Goal: Task Accomplishment & Management: Complete application form

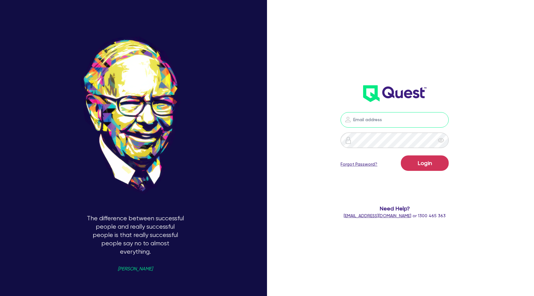
click at [373, 122] on input "email" at bounding box center [394, 119] width 108 height 15
type input "[PERSON_NAME][EMAIL_ADDRESS][DOMAIN_NAME]"
click at [425, 159] on button "Login" at bounding box center [425, 162] width 48 height 15
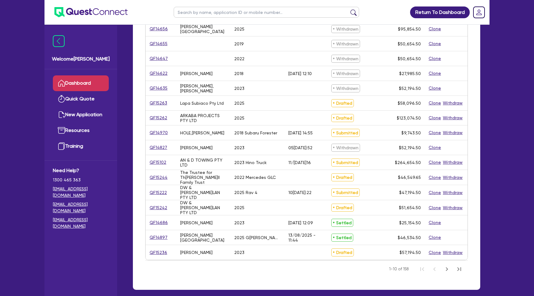
scroll to position [162, 0]
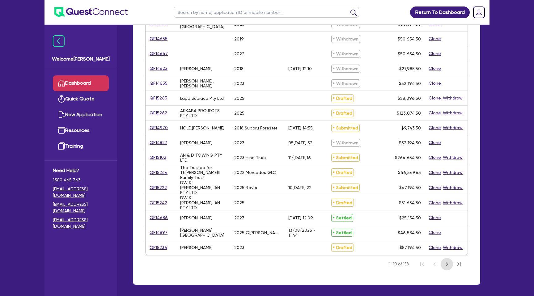
click at [445, 261] on icon "Next Page" at bounding box center [446, 263] width 7 height 7
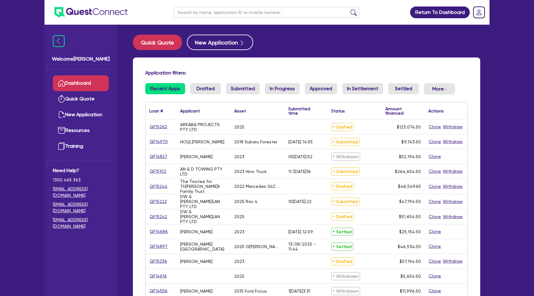
click at [214, 14] on input "text" at bounding box center [266, 12] width 185 height 11
click at [154, 170] on link "QF15102" at bounding box center [157, 171] width 17 height 7
select select "CARS_AND_LIGHT_TRUCKS"
select select "PASSENGER_VEHICLES"
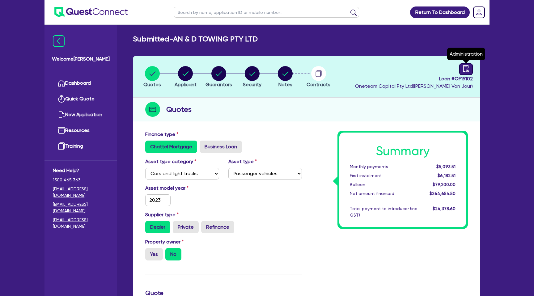
click at [468, 69] on icon "audit" at bounding box center [466, 68] width 7 height 7
select select "SUBMITTED_NEW"
select select "Resimac"
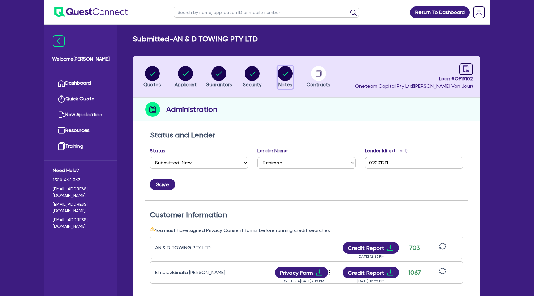
click at [284, 79] on circle "button" at bounding box center [285, 73] width 15 height 15
select select "Other"
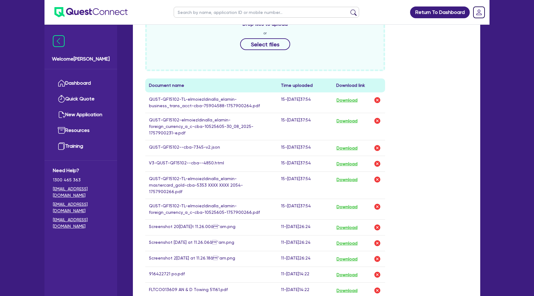
scroll to position [330, 0]
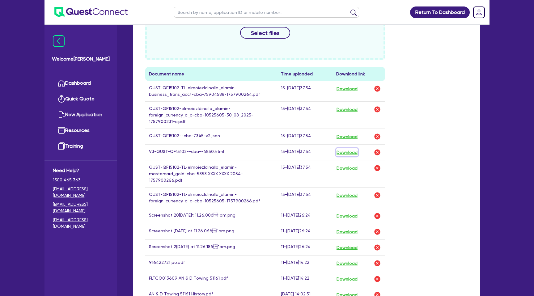
click at [350, 148] on button "Download" at bounding box center [347, 152] width 22 height 8
drag, startPoint x: 279, startPoint y: 41, endPoint x: 278, endPoint y: 49, distance: 7.8
click at [279, 44] on div "Drop files to upload or Select files" at bounding box center [265, 26] width 240 height 67
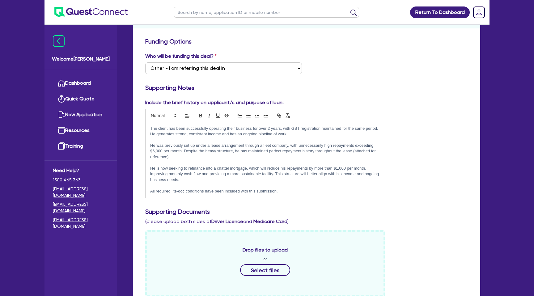
scroll to position [0, 0]
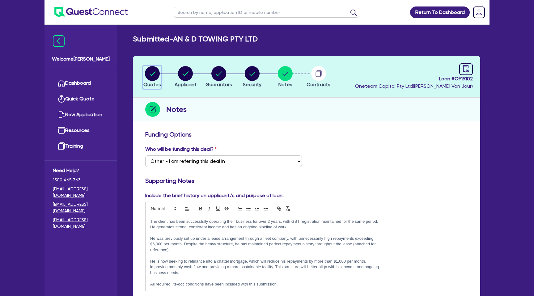
click at [152, 67] on circle "button" at bounding box center [152, 73] width 15 height 15
select select "CARS_AND_LIGHT_TRUCKS"
select select "PASSENGER_VEHICLES"
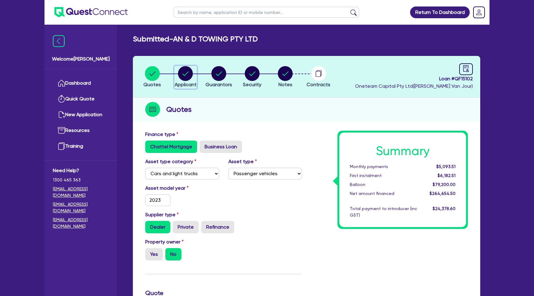
drag, startPoint x: 188, startPoint y: 84, endPoint x: 188, endPoint y: 80, distance: 3.4
click at [188, 82] on span "Applicant" at bounding box center [186, 85] width 22 height 6
select select "COMPANY"
select select "TRANSPORT_WAREHOUSING"
select select "PASSENGERS_FREIGHT_TRANSPORT"
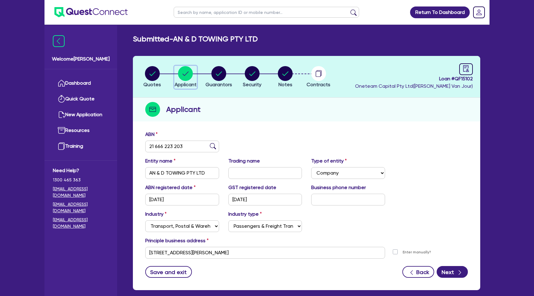
scroll to position [32, 0]
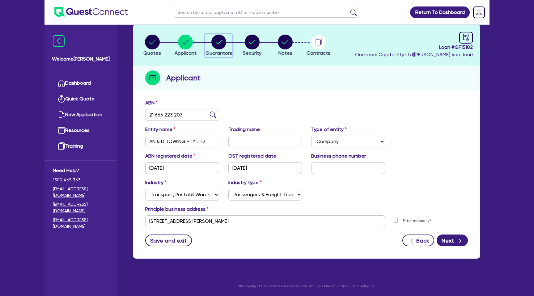
click at [222, 40] on circle "button" at bounding box center [218, 42] width 15 height 15
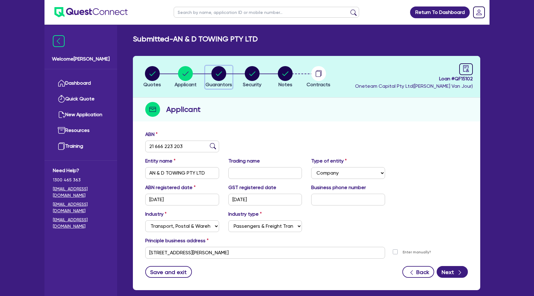
select select "MR"
select select "VIC"
select select "SINGLE"
select select "CASH"
select select "TRUCK"
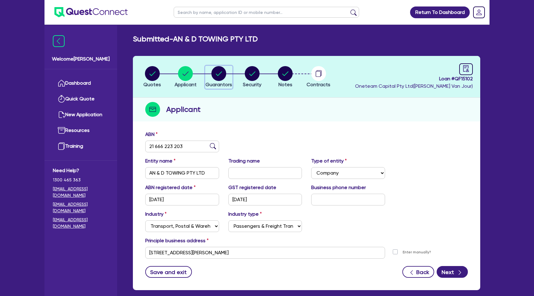
select select "CREDIT_CARD"
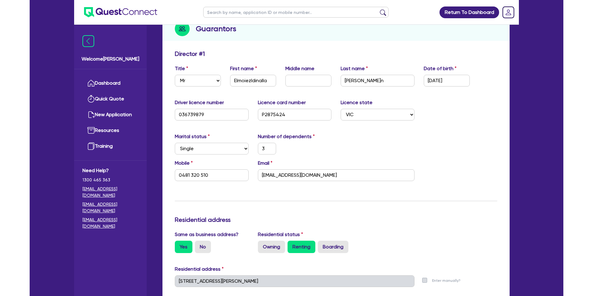
scroll to position [80, 0]
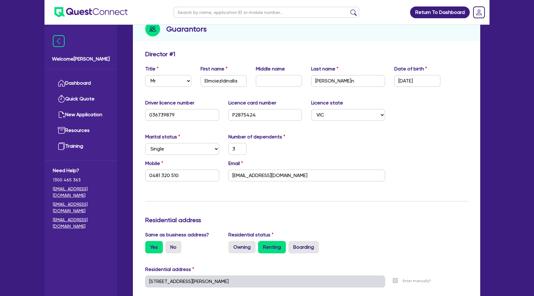
click at [481, 133] on div "Quotes Applicant [GEOGRAPHIC_DATA] Security Notes Contracts Loan # QF15102 Onet…" at bounding box center [306, 300] width 357 height 649
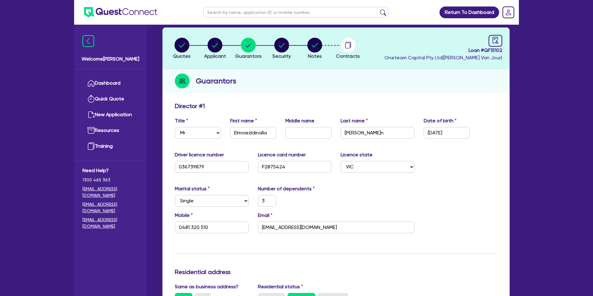
scroll to position [0, 0]
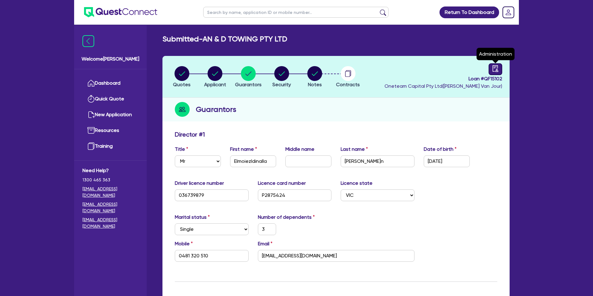
click at [496, 66] on icon "audit" at bounding box center [495, 68] width 7 height 7
select select "SUBMITTED_NEW"
select select "Resimac"
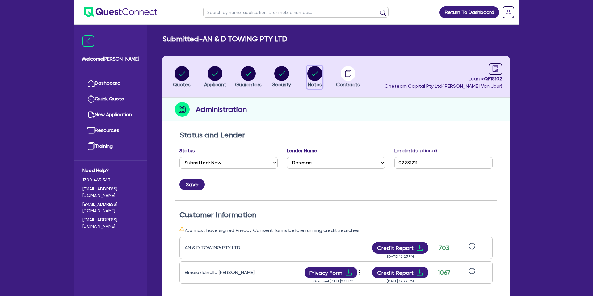
click at [312, 73] on circle "button" at bounding box center [314, 73] width 15 height 15
select select "Other"
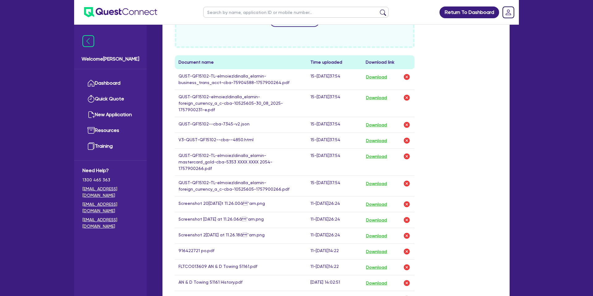
scroll to position [342, 0]
click at [387, 136] on button "Download" at bounding box center [377, 140] width 22 height 8
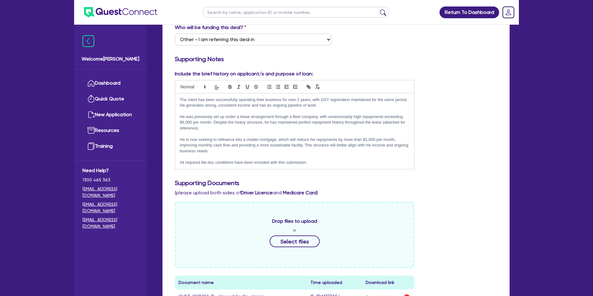
scroll to position [0, 0]
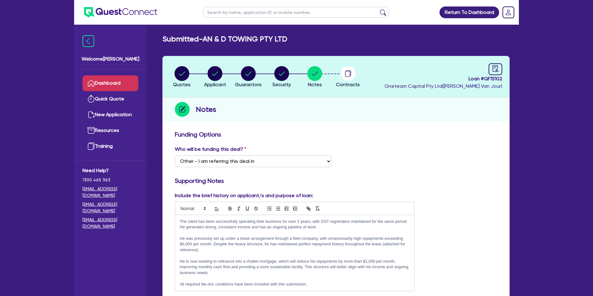
click at [116, 84] on link "Dashboard" at bounding box center [110, 83] width 56 height 16
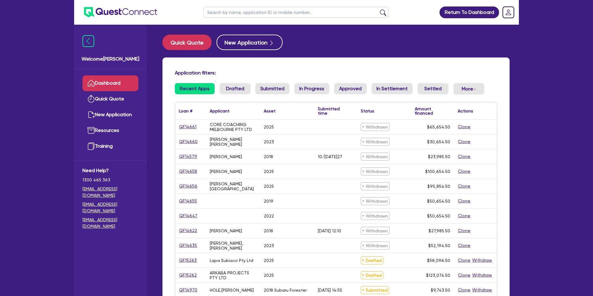
click at [171, 51] on div "Quick Quote New Application Application filters: Recent Apps Drafted Submitted …" at bounding box center [336, 245] width 366 height 420
click at [182, 42] on button "Quick Quote" at bounding box center [187, 42] width 49 height 15
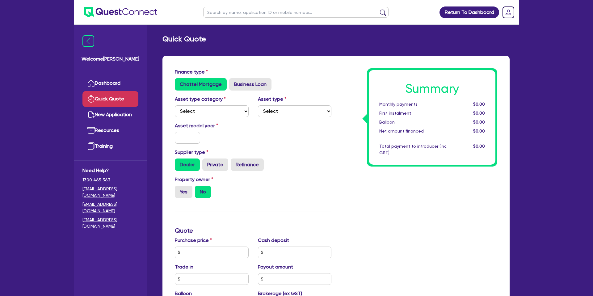
click at [206, 105] on div "Asset type category Select Cars and light trucks Primary assets Secondary asset…" at bounding box center [211, 106] width 83 height 22
click at [205, 110] on select "Select Cars and light trucks Primary assets Secondary assets Tertiary assets" at bounding box center [212, 111] width 74 height 12
select select "CARS_AND_LIGHT_TRUCKS"
click at [175, 105] on select "Select Cars and light trucks Primary assets Secondary assets Tertiary assets" at bounding box center [212, 111] width 74 height 12
drag, startPoint x: 331, startPoint y: 145, endPoint x: 262, endPoint y: 116, distance: 74.6
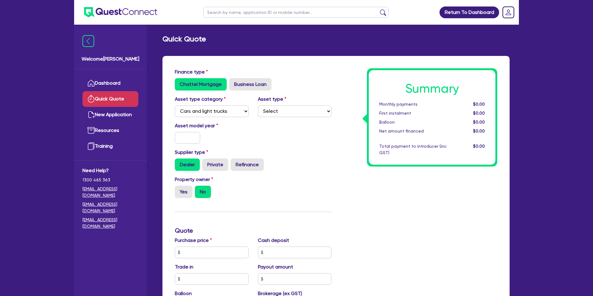
click at [330, 145] on div "Asset model year" at bounding box center [253, 135] width 166 height 27
click at [291, 110] on select "Select Passenger vehicles Vans and utes Light trucks up to 4.5 tonne" at bounding box center [295, 111] width 74 height 12
select select "PASSENGER_VEHICLES"
click at [258, 105] on select "Select Passenger vehicles Vans and utes Light trucks up to 4.5 tonne" at bounding box center [295, 111] width 74 height 12
click at [184, 135] on input "text" at bounding box center [187, 138] width 25 height 12
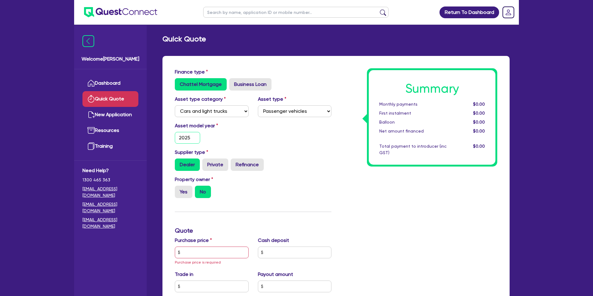
type input "2025"
click at [254, 138] on div "Asset model year [DATE]" at bounding box center [253, 135] width 166 height 27
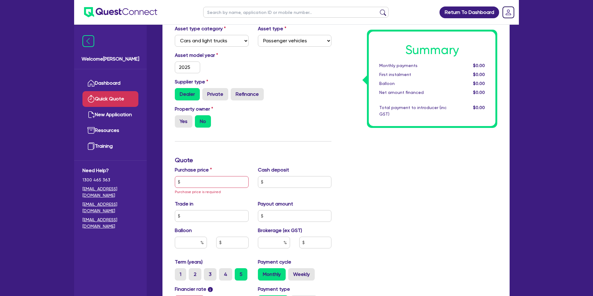
scroll to position [68, 0]
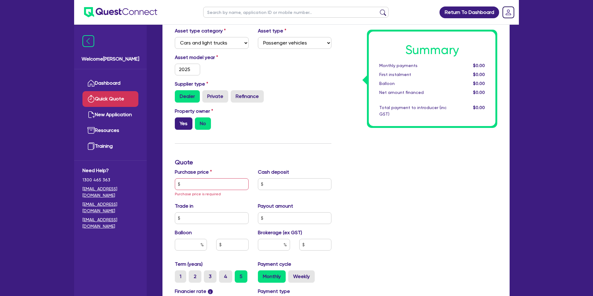
click at [184, 121] on label "Yes" at bounding box center [184, 123] width 18 height 12
click at [179, 121] on input "Yes" at bounding box center [177, 119] width 4 height 4
radio input "true"
drag, startPoint x: 192, startPoint y: 123, endPoint x: 198, endPoint y: 125, distance: 6.9
click at [192, 123] on div "Yes No" at bounding box center [212, 123] width 74 height 12
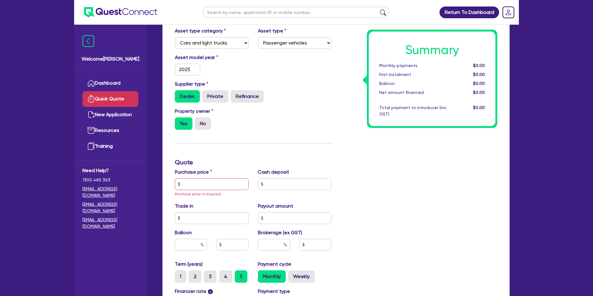
drag, startPoint x: 200, startPoint y: 125, endPoint x: 201, endPoint y: 133, distance: 8.7
click at [200, 125] on label "No" at bounding box center [203, 123] width 16 height 12
click at [199, 121] on input "No" at bounding box center [197, 119] width 4 height 4
radio input "true"
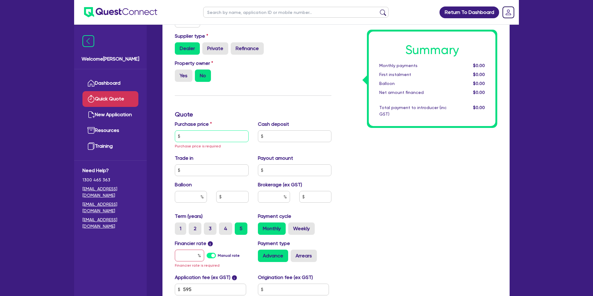
click at [205, 130] on input "text" at bounding box center [212, 136] width 74 height 12
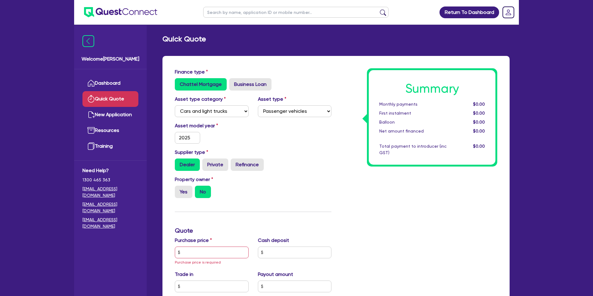
drag, startPoint x: 421, startPoint y: 165, endPoint x: 370, endPoint y: 160, distance: 51.2
click at [410, 163] on div "Summary Monthly payments $0.00 First instalment $0.00 Balloon $0.00 Net amount …" at bounding box center [432, 117] width 130 height 98
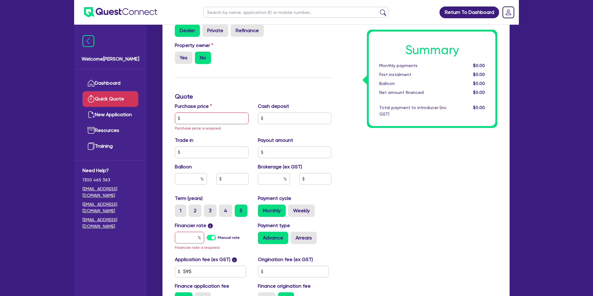
scroll to position [136, 0]
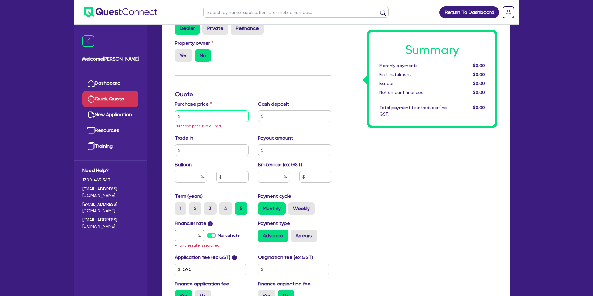
drag, startPoint x: 203, startPoint y: 119, endPoint x: 208, endPoint y: 116, distance: 6.3
click at [204, 118] on input "text" at bounding box center [212, 116] width 74 height 12
type input "1,856"
click at [441, 167] on div "Summary Monthly payments $0.00 First instalment $0.00 Balloon $0.00 Net amount …" at bounding box center [419, 119] width 166 height 375
click at [191, 118] on input "1,856" at bounding box center [212, 116] width 74 height 12
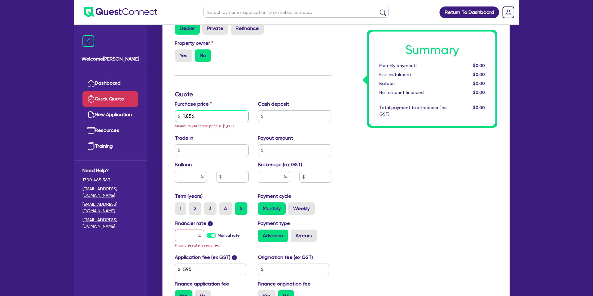
click at [191, 118] on input "1,856" at bounding box center [212, 116] width 74 height 12
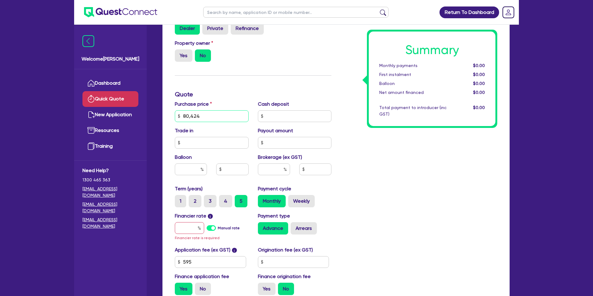
type input "80,424"
drag, startPoint x: 436, startPoint y: 159, endPoint x: 427, endPoint y: 158, distance: 8.8
click at [432, 158] on div "Summary Monthly payments $0.00 First instalment $0.00 Balloon $0.00 Net amount …" at bounding box center [419, 116] width 166 height 368
click at [194, 169] on input "text" at bounding box center [191, 169] width 32 height 12
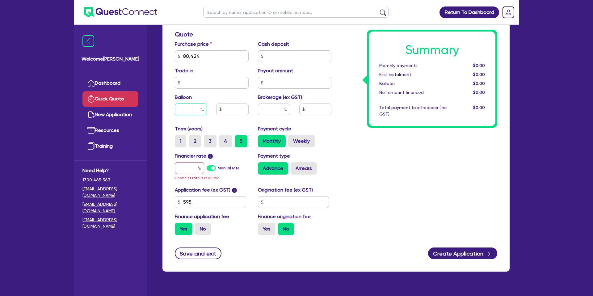
scroll to position [209, 0]
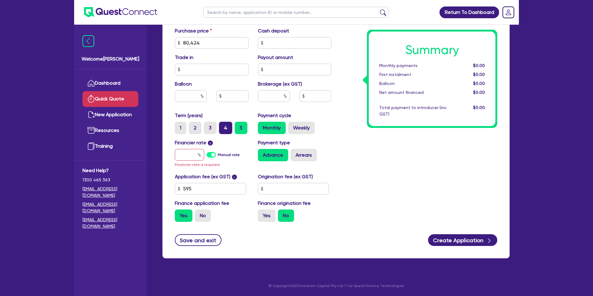
click at [222, 129] on label "4" at bounding box center [225, 128] width 13 height 12
click at [222, 126] on input "4" at bounding box center [221, 124] width 4 height 4
radio input "true"
click at [189, 156] on input "text" at bounding box center [189, 155] width 29 height 12
type input "7"
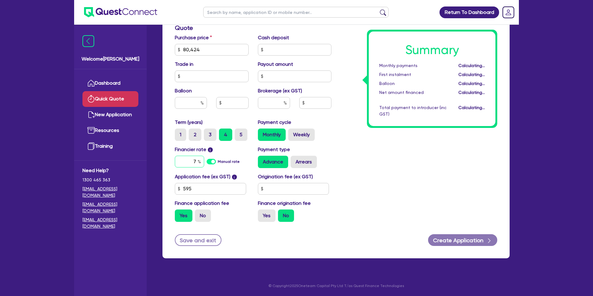
scroll to position [203, 0]
type input "7.49"
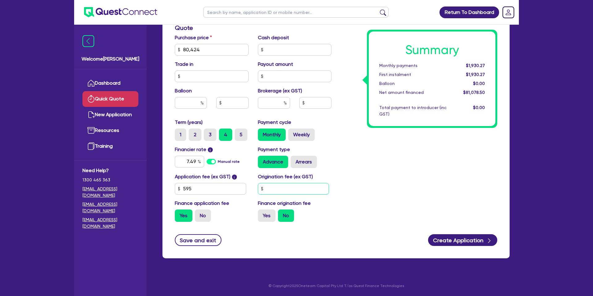
click at [279, 186] on input "text" at bounding box center [293, 189] width 71 height 12
type input "990"
drag, startPoint x: 268, startPoint y: 217, endPoint x: 186, endPoint y: 206, distance: 82.2
click at [263, 217] on label "Yes" at bounding box center [267, 215] width 18 height 12
click at [310, 131] on label "Weekly" at bounding box center [301, 135] width 27 height 12
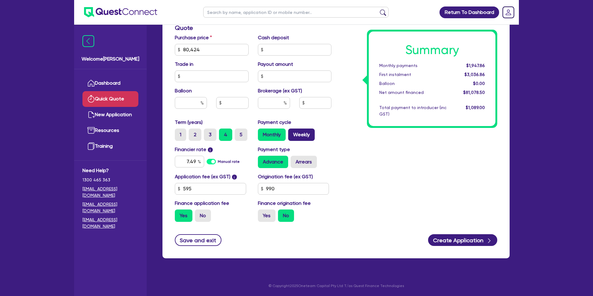
click at [292, 131] on input "Weekly" at bounding box center [290, 131] width 4 height 4
radio input "true"
click at [270, 136] on label "Monthly" at bounding box center [272, 135] width 28 height 12
click at [262, 133] on input "Monthly" at bounding box center [260, 131] width 4 height 4
radio input "true"
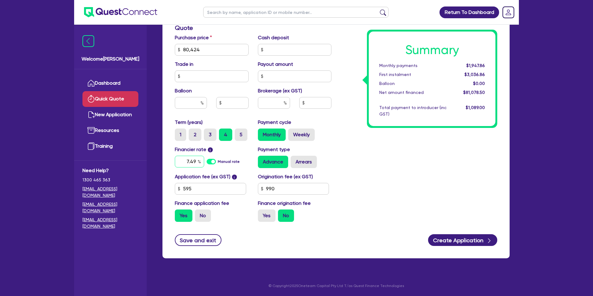
drag, startPoint x: 197, startPoint y: 160, endPoint x: 167, endPoint y: 159, distance: 30.6
click at [167, 159] on div "Finance type Chattel Mortgage Business Loan Asset type category Select Cars and…" at bounding box center [336, 55] width 347 height 405
type input "4.9"
click at [365, 185] on div "Summary Monthly payments Calculating... First instalment Calculating... Balloon…" at bounding box center [419, 46] width 166 height 361
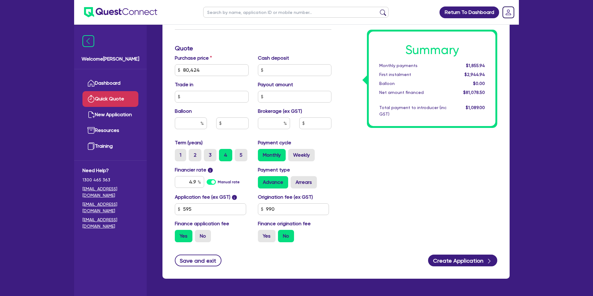
scroll to position [180, 0]
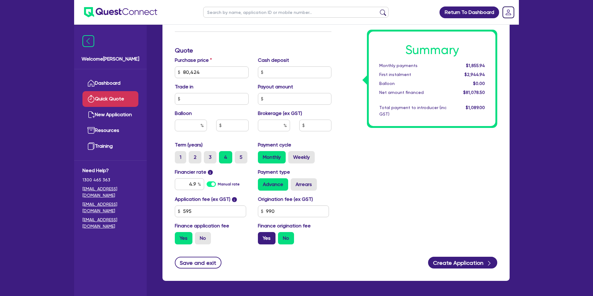
click at [265, 243] on label "Yes" at bounding box center [267, 238] width 18 height 12
click at [262, 236] on input "Yes" at bounding box center [260, 234] width 4 height 4
radio input "true"
click at [279, 242] on label "No" at bounding box center [286, 238] width 16 height 12
click at [279, 236] on input "No" at bounding box center [280, 234] width 4 height 4
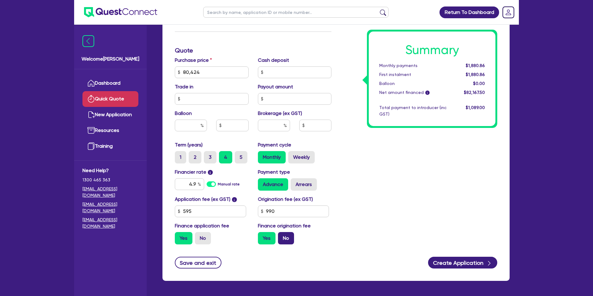
radio input "true"
click at [317, 147] on div "Payment cycle Monthly Weekly" at bounding box center [294, 152] width 83 height 22
click at [307, 155] on label "Weekly" at bounding box center [301, 157] width 27 height 12
click at [292, 155] on input "Weekly" at bounding box center [290, 153] width 4 height 4
radio input "true"
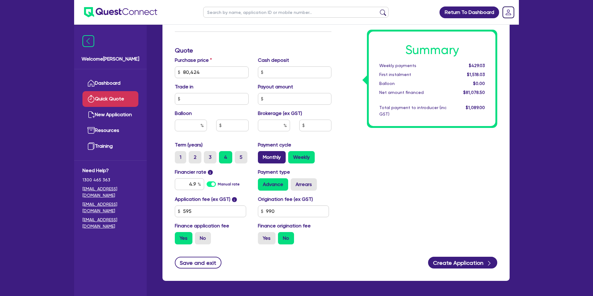
click at [277, 158] on label "Monthly" at bounding box center [272, 157] width 28 height 12
click at [262, 155] on input "Monthly" at bounding box center [260, 153] width 4 height 4
radio input "true"
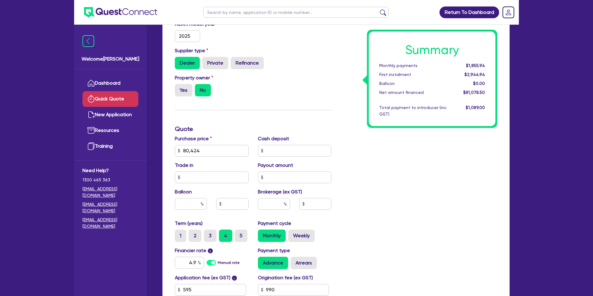
scroll to position [0, 0]
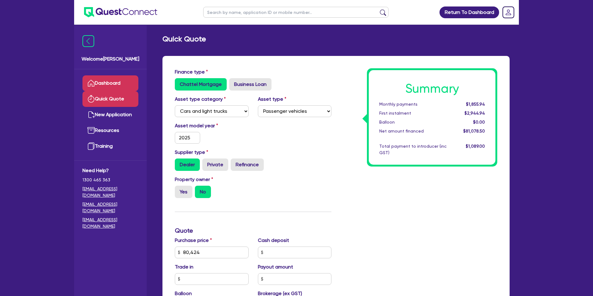
click at [121, 83] on link "Dashboard" at bounding box center [110, 83] width 56 height 16
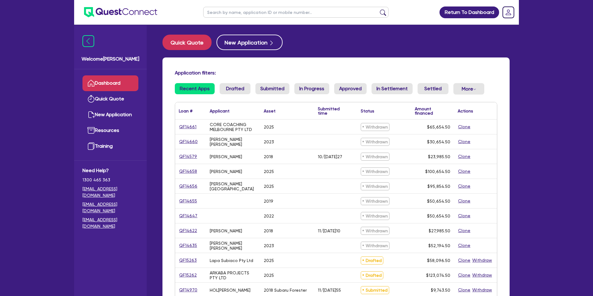
click at [269, 17] on input "text" at bounding box center [295, 12] width 185 height 11
type input "Moiez"
click at [378, 9] on button "submit" at bounding box center [383, 13] width 10 height 9
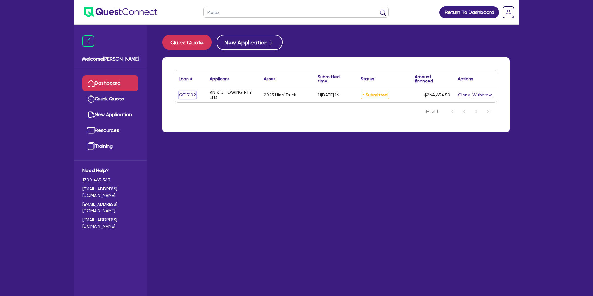
click at [186, 95] on link "QF15102" at bounding box center [187, 94] width 17 height 7
select select "CARS_AND_LIGHT_TRUCKS"
select select "PASSENGER_VEHICLES"
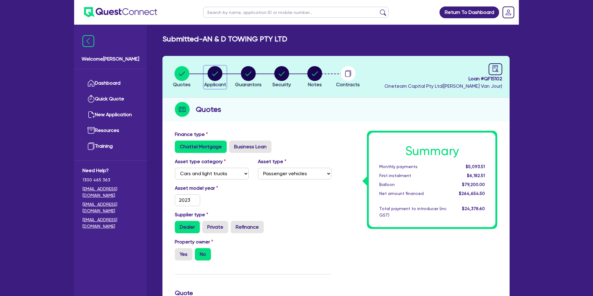
click at [221, 74] on icon "button" at bounding box center [215, 73] width 15 height 15
select select "COMPANY"
select select "TRANSPORT_WAREHOUSING"
select select "PASSENGERS_FREIGHT_TRANSPORT"
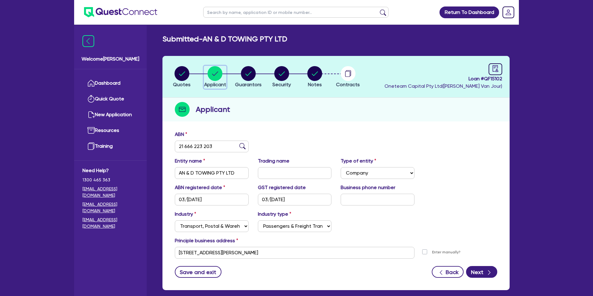
scroll to position [32, 0]
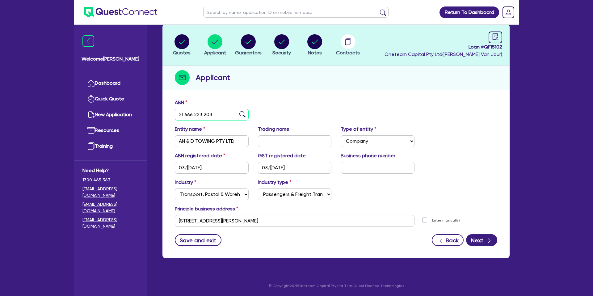
click at [186, 115] on input "21 666 223 203" at bounding box center [212, 115] width 74 height 12
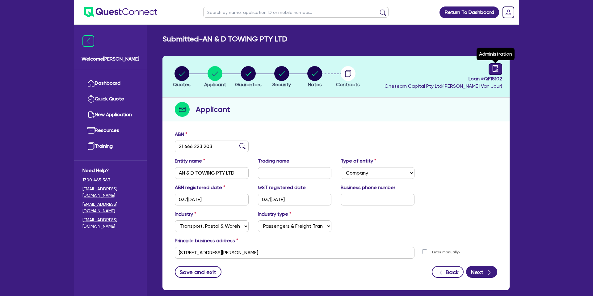
click at [498, 67] on icon "audit" at bounding box center [495, 68] width 7 height 7
select select "SUBMITTED_NEW"
select select "Resimac"
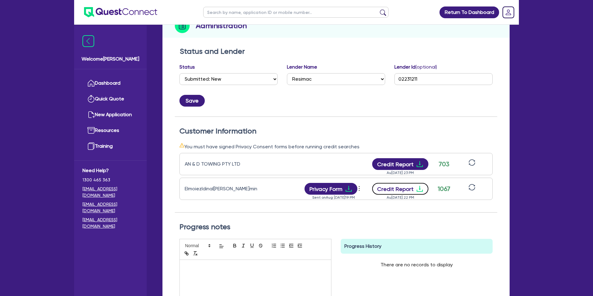
click at [418, 188] on icon "download" at bounding box center [419, 188] width 7 height 7
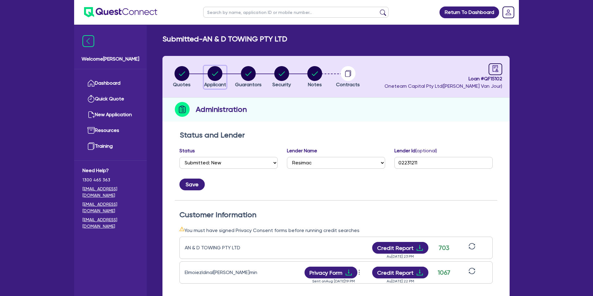
click at [222, 74] on div "button" at bounding box center [215, 73] width 22 height 15
select select "COMPANY"
select select "TRANSPORT_WAREHOUSING"
select select "PASSENGERS_FREIGHT_TRANSPORT"
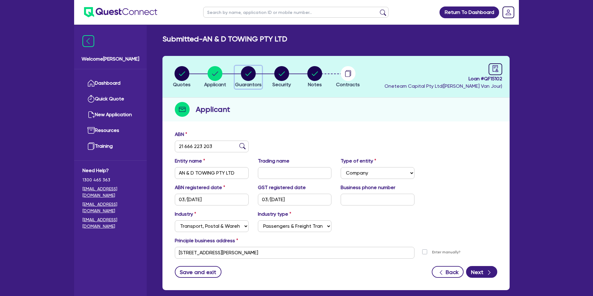
click at [255, 71] on div "button" at bounding box center [248, 73] width 27 height 15
select select "MR"
select select "VIC"
select select "SINGLE"
select select "CASH"
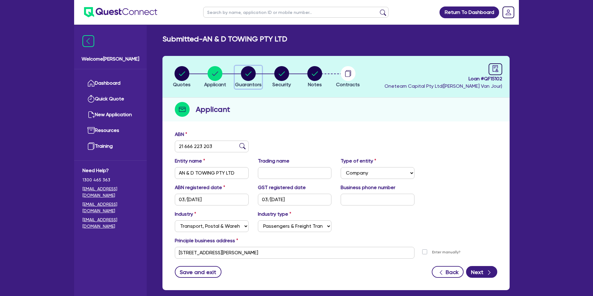
select select "TRUCK"
select select "CREDIT_CARD"
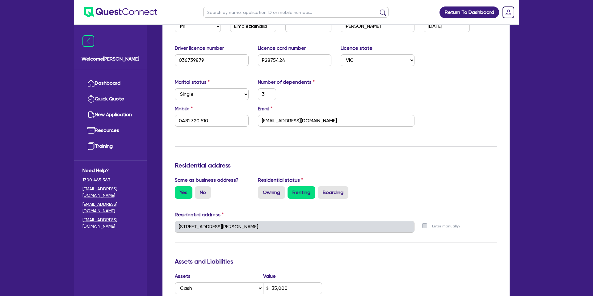
scroll to position [139, 0]
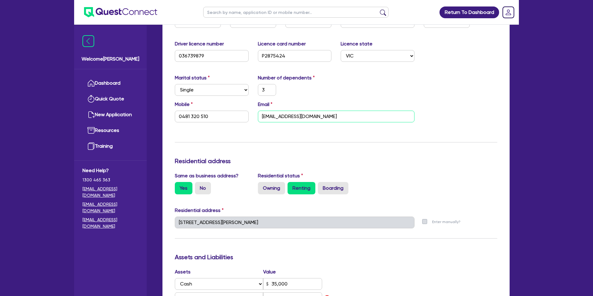
click at [276, 113] on input "[EMAIL_ADDRESS][DOMAIN_NAME]" at bounding box center [336, 117] width 157 height 12
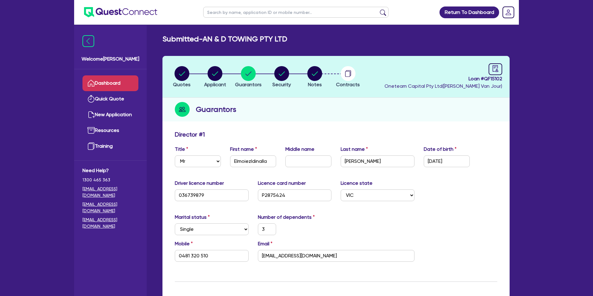
click at [121, 81] on link "Dashboard" at bounding box center [110, 83] width 56 height 16
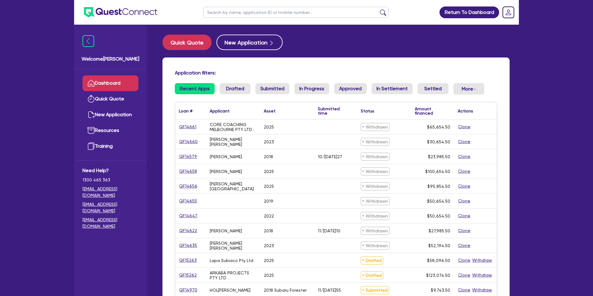
click at [232, 11] on input "text" at bounding box center [295, 12] width 185 height 11
type input "[PERSON_NAME]"
click at [378, 9] on button "submit" at bounding box center [383, 13] width 10 height 9
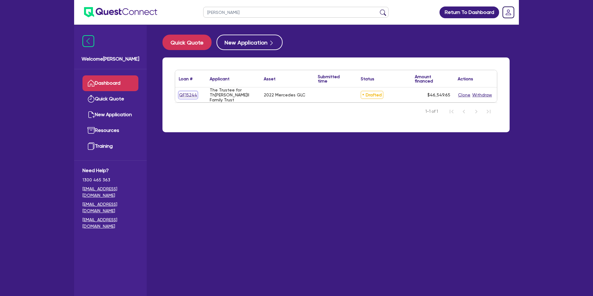
click at [181, 95] on link "QF15244" at bounding box center [188, 94] width 19 height 7
select select "CARS_AND_LIGHT_TRUCKS"
select select "PASSENGER_VEHICLES"
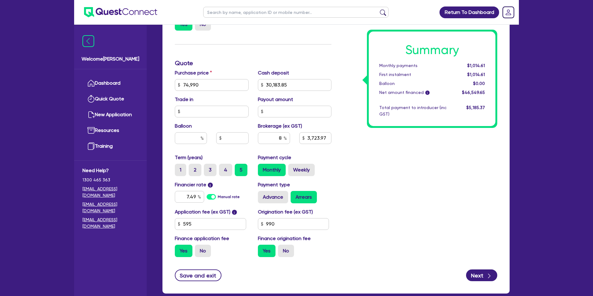
scroll to position [232, 0]
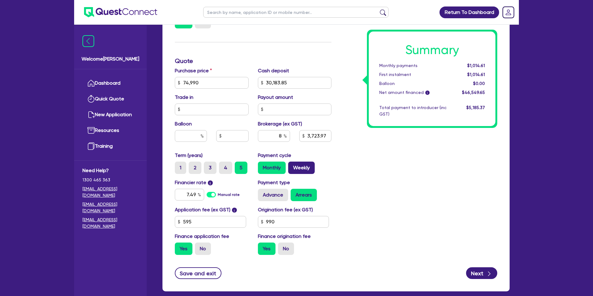
click at [297, 167] on label "Weekly" at bounding box center [301, 168] width 27 height 12
click at [292, 166] on input "Weekly" at bounding box center [290, 164] width 4 height 4
radio input "true"
type input "74,990"
type input "30,183.85"
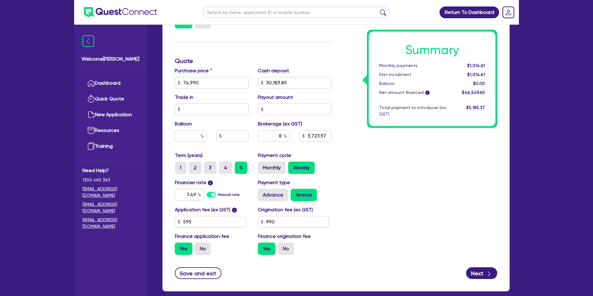
type input "3,723.97"
type input "74,990"
type input "30,183.85"
type input "3,723.97"
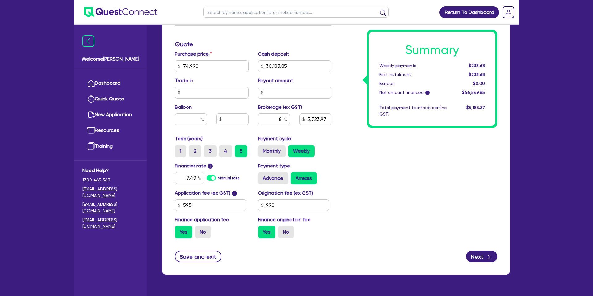
scroll to position [265, 0]
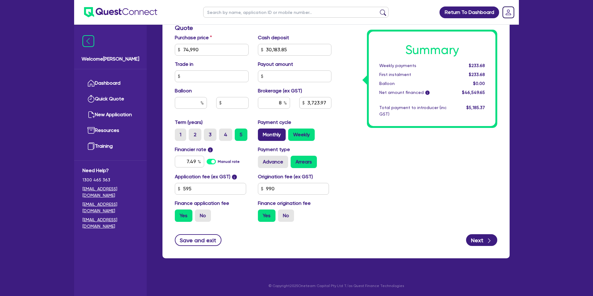
click at [265, 136] on label "Monthly" at bounding box center [272, 135] width 28 height 12
click at [262, 133] on input "Monthly" at bounding box center [260, 131] width 4 height 4
radio input "true"
type input "74,990"
type input "30,183.85"
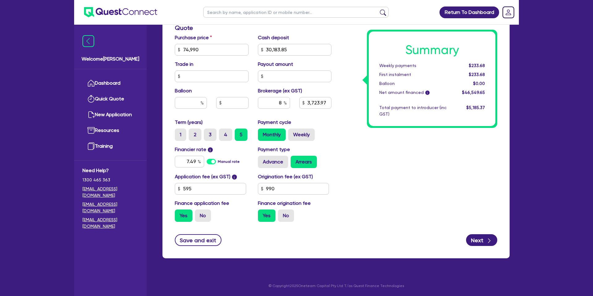
type input "3,723.97"
type input "74,990"
type input "30,183.85"
type input "3,723.97"
click at [274, 158] on label "Advance" at bounding box center [273, 162] width 30 height 12
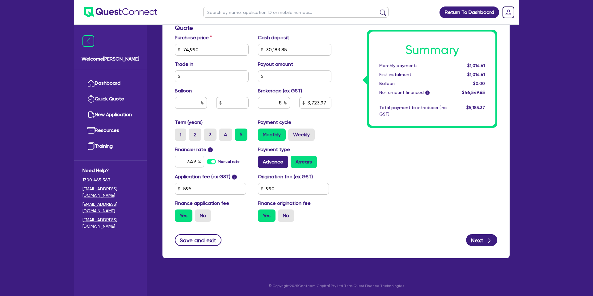
click at [262, 158] on input "Advance" at bounding box center [260, 158] width 4 height 4
radio input "true"
type input "74,990"
type input "30,183.85"
type input "3,723.97"
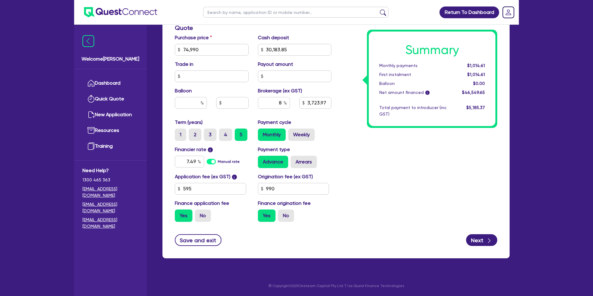
type input "74,990"
type input "30,183.85"
type input "3,723.97"
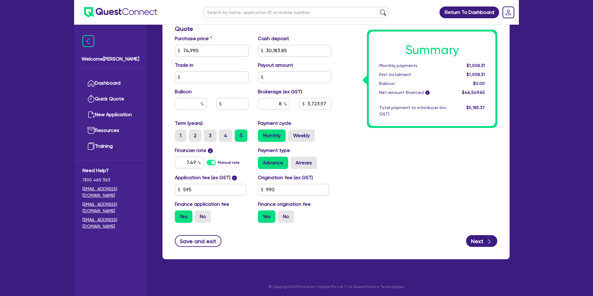
scroll to position [264, 0]
drag, startPoint x: 468, startPoint y: 65, endPoint x: 488, endPoint y: 65, distance: 20.1
click at [488, 65] on div "$1,008.31" at bounding box center [470, 65] width 38 height 6
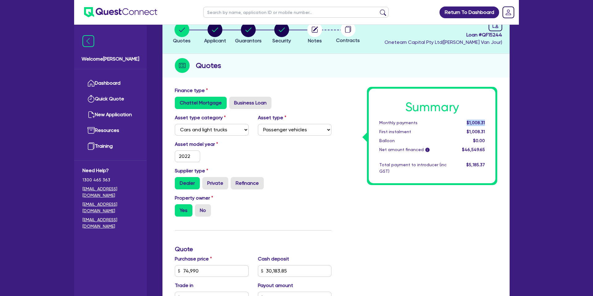
scroll to position [0, 0]
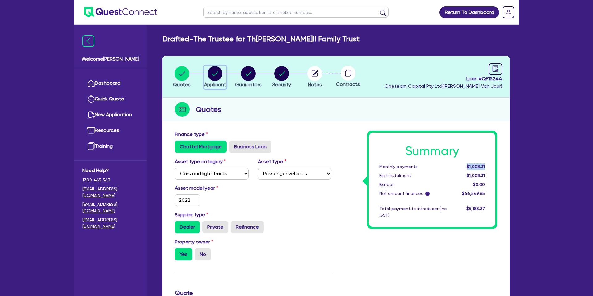
click at [211, 73] on circle "button" at bounding box center [215, 73] width 15 height 15
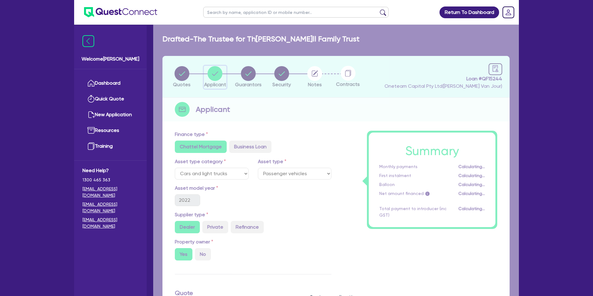
select select "TRUST"
select select "INDIVIDUAL"
select select "MANUFACTURING"
select select "BEVERAGES"
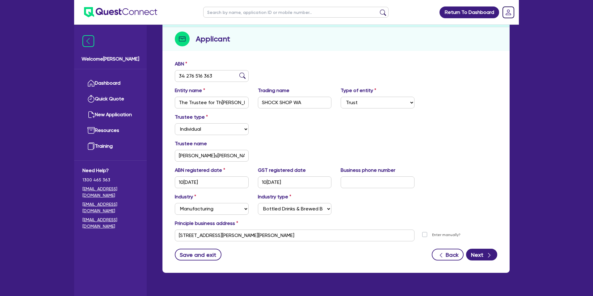
scroll to position [85, 0]
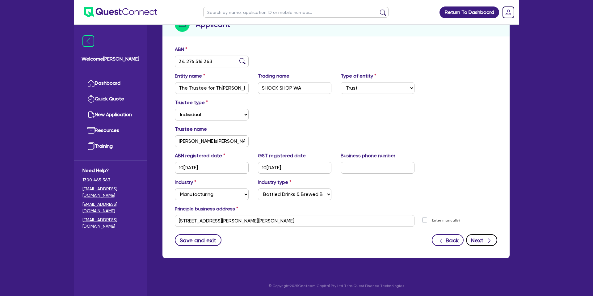
click at [491, 239] on icon "button" at bounding box center [489, 241] width 6 height 6
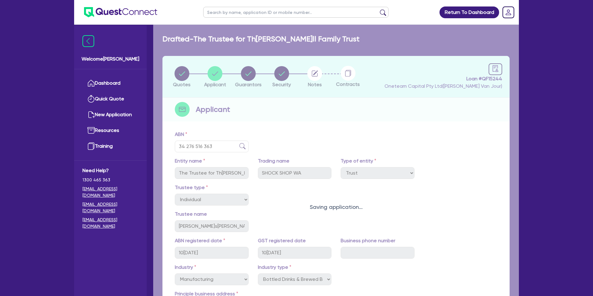
select select "MRS"
select select "WA"
select select "MARRIED"
select select "PROPERTY"
select select "CASH"
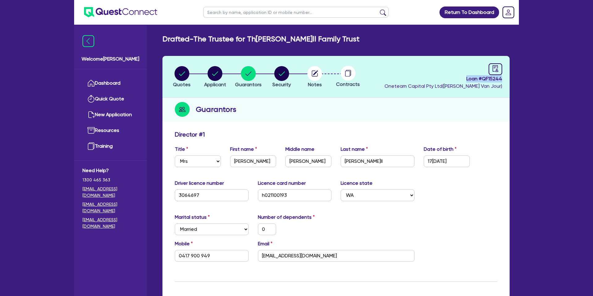
drag, startPoint x: 469, startPoint y: 78, endPoint x: 504, endPoint y: 79, distance: 34.9
click at [504, 79] on header "Quotes Applicant [GEOGRAPHIC_DATA] Security Notes Contracts Loan # QF15244 Onet…" at bounding box center [336, 77] width 347 height 42
copy span "Loan # QF15244"
drag, startPoint x: 426, startPoint y: 85, endPoint x: 418, endPoint y: 83, distance: 7.6
click at [422, 83] on span "Oneteam Capital Pty Ltd [PERSON_NAME] )" at bounding box center [444, 86] width 118 height 6
